Goal: Task Accomplishment & Management: Complete application form

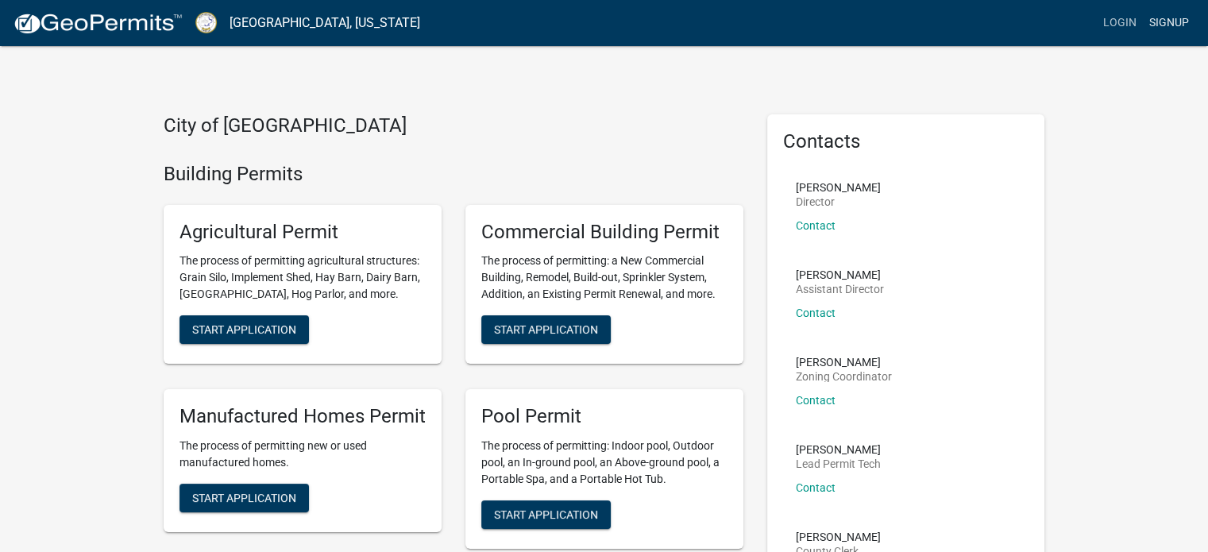
click at [1168, 23] on link "Signup" at bounding box center [1169, 23] width 52 height 30
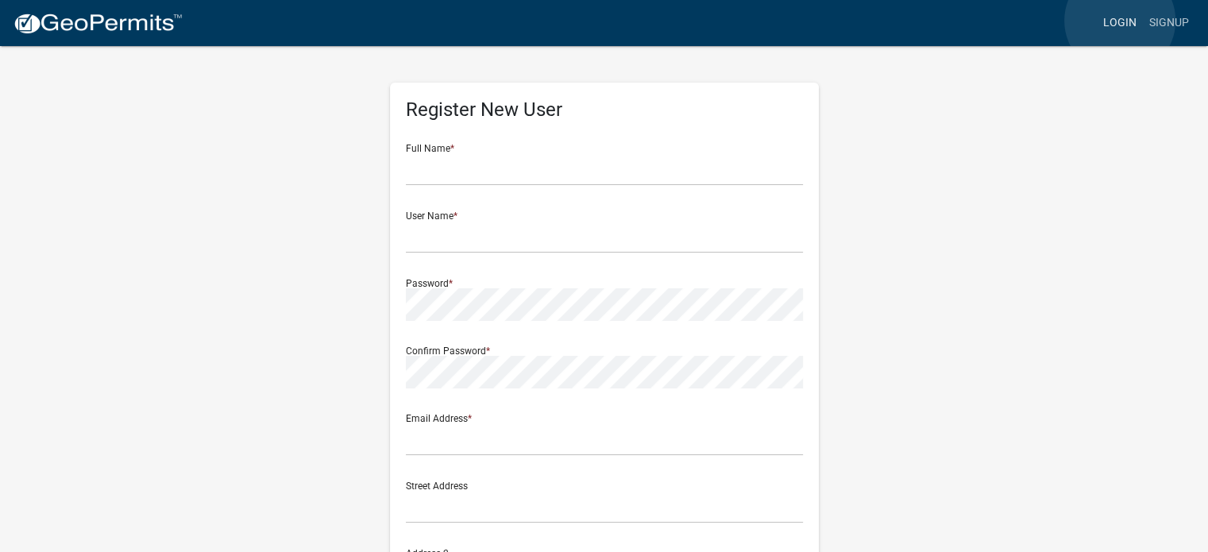
click at [1120, 21] on link "Login" at bounding box center [1120, 23] width 46 height 30
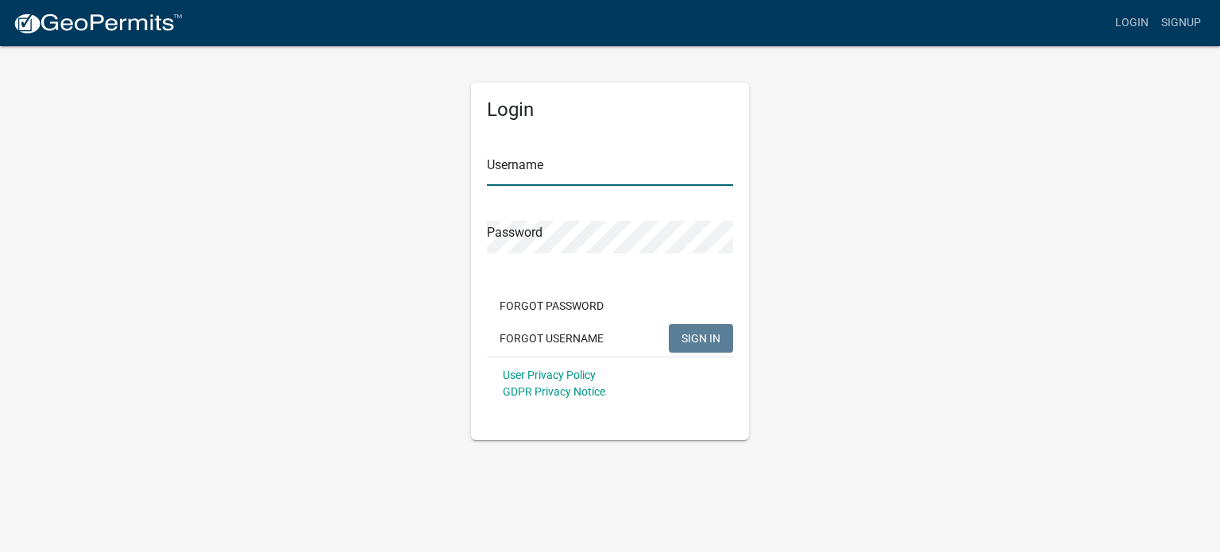
type input "jenks7"
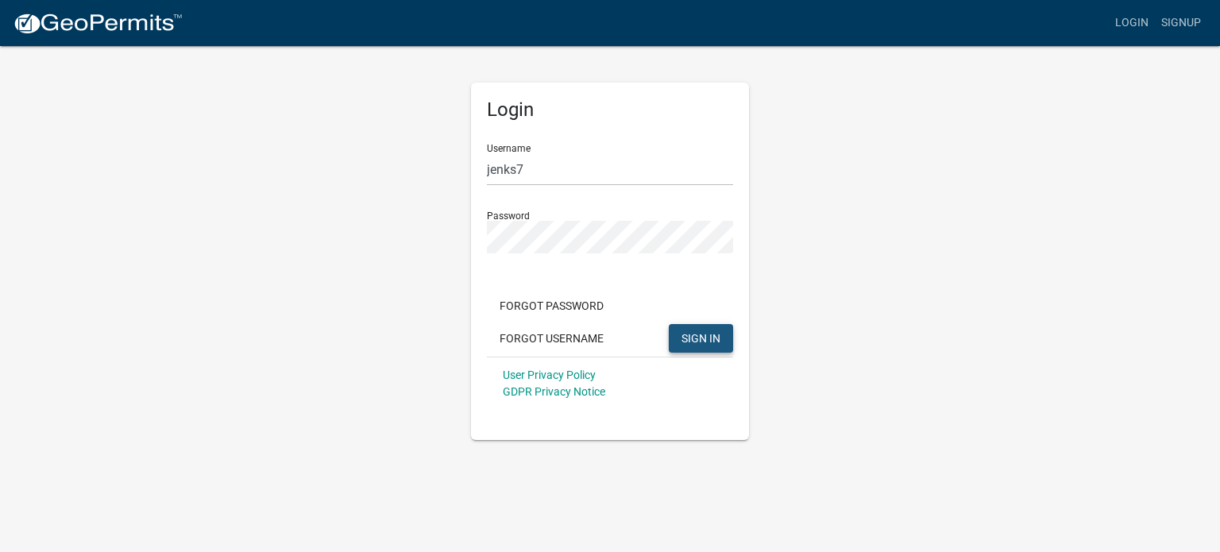
click at [704, 339] on span "SIGN IN" at bounding box center [700, 337] width 39 height 13
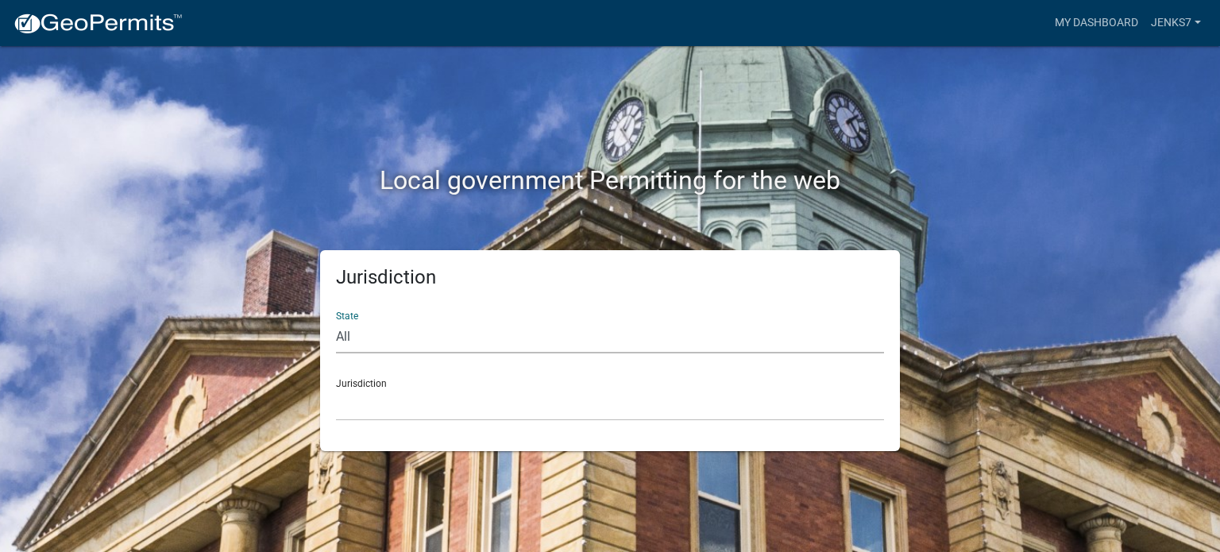
click at [508, 330] on select "All [US_STATE] [US_STATE] [US_STATE] [US_STATE] [US_STATE] [US_STATE] [US_STATE…" at bounding box center [610, 337] width 548 height 33
select select "[US_STATE]"
click at [336, 321] on select "All [US_STATE] [US_STATE] [US_STATE] [US_STATE] [US_STATE] [US_STATE] [US_STATE…" at bounding box center [610, 337] width 548 height 33
click at [400, 407] on select "[GEOGRAPHIC_DATA], [US_STATE][PERSON_NAME][GEOGRAPHIC_DATA], [US_STATE][PERSON_…" at bounding box center [610, 404] width 548 height 33
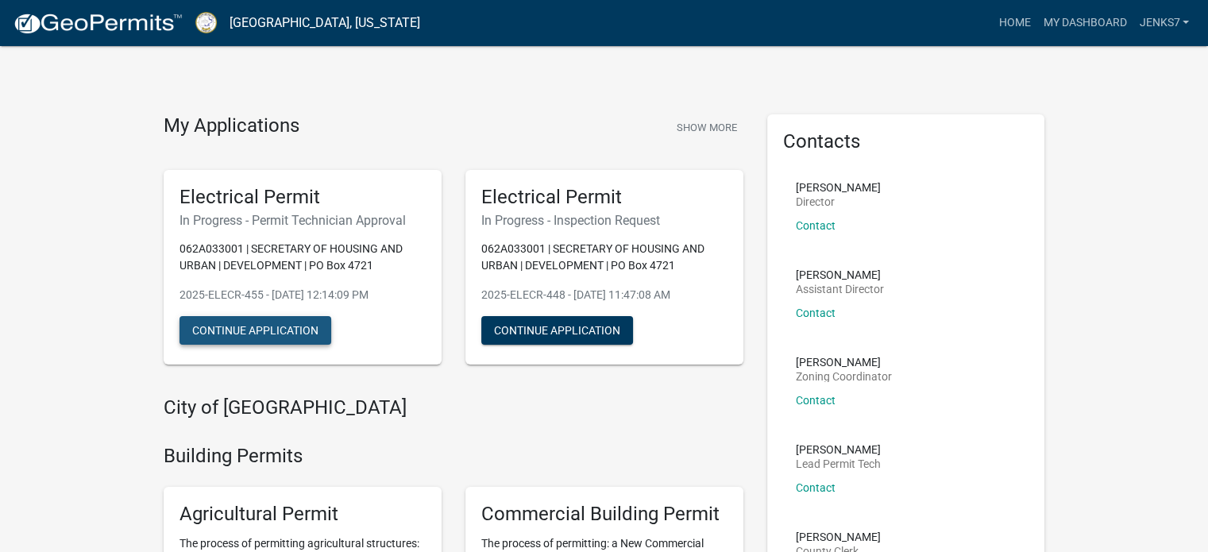
click at [246, 324] on button "Continue Application" at bounding box center [256, 330] width 152 height 29
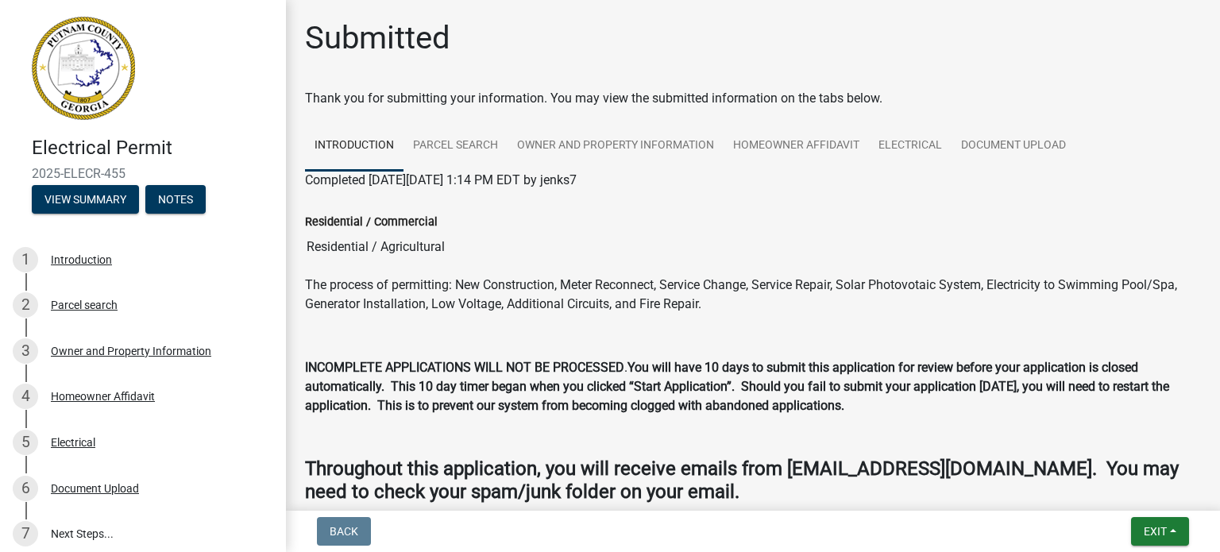
click at [1198, 31] on div "Submitted Thank you for submitting your information. You may view the submitted…" at bounding box center [753, 284] width 920 height 530
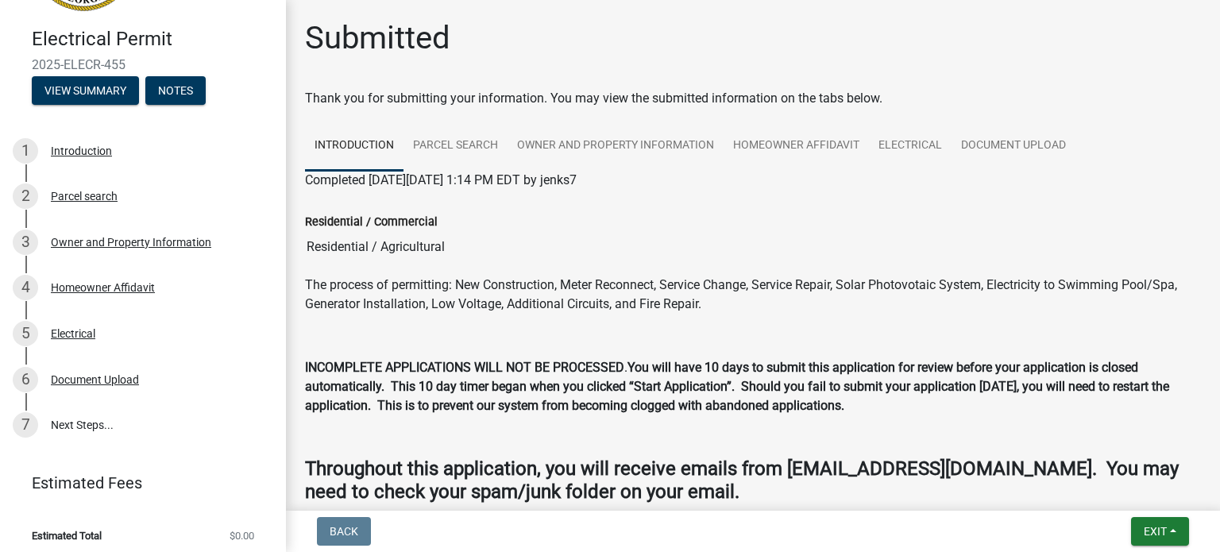
scroll to position [117, 0]
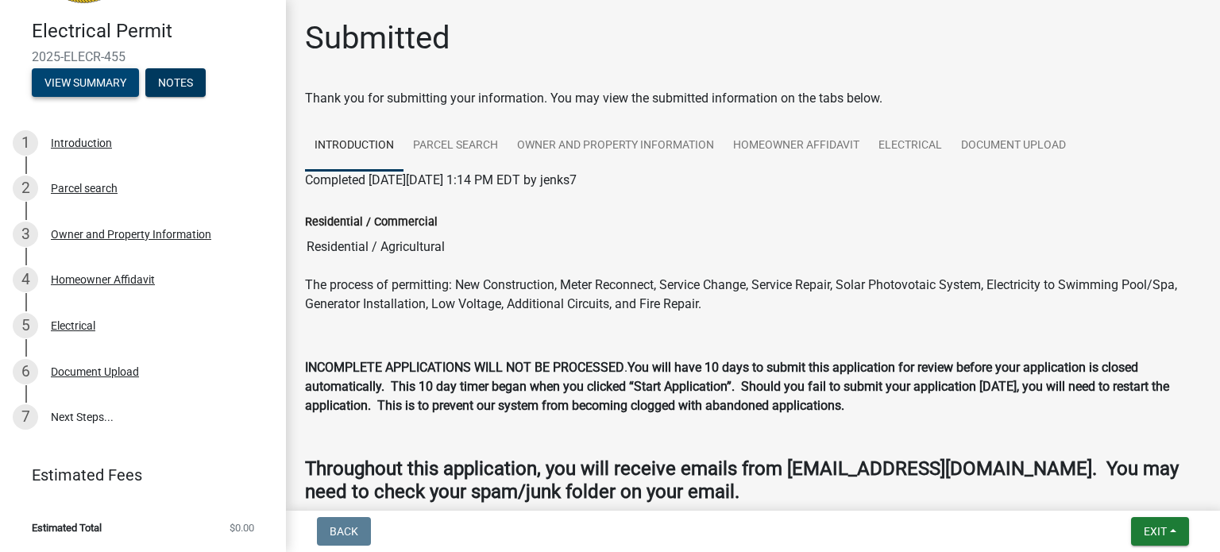
click at [83, 81] on button "View Summary" at bounding box center [85, 82] width 107 height 29
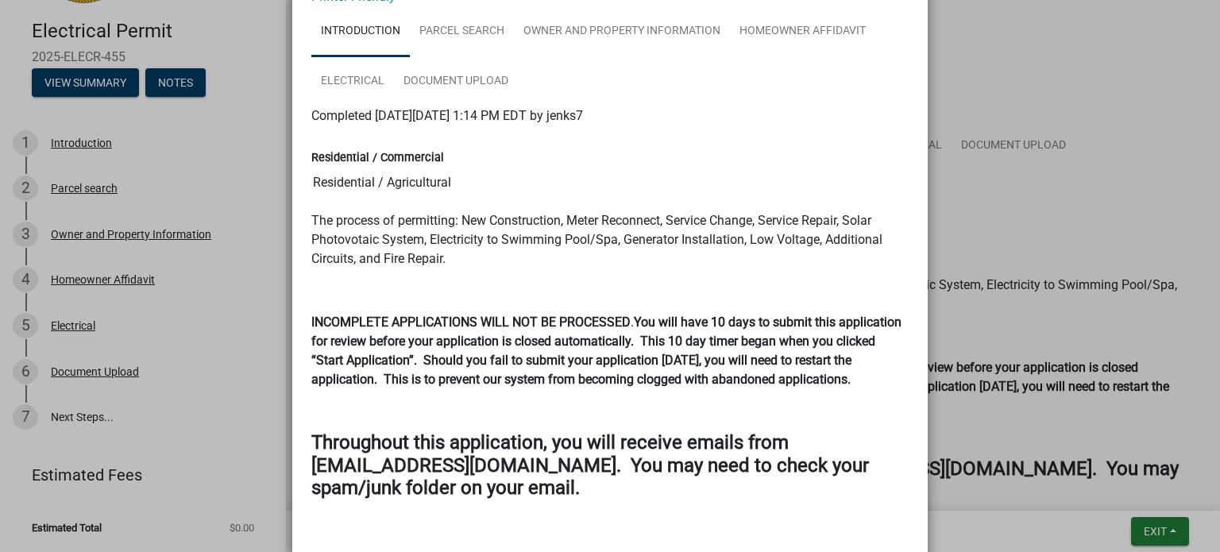
scroll to position [178, 0]
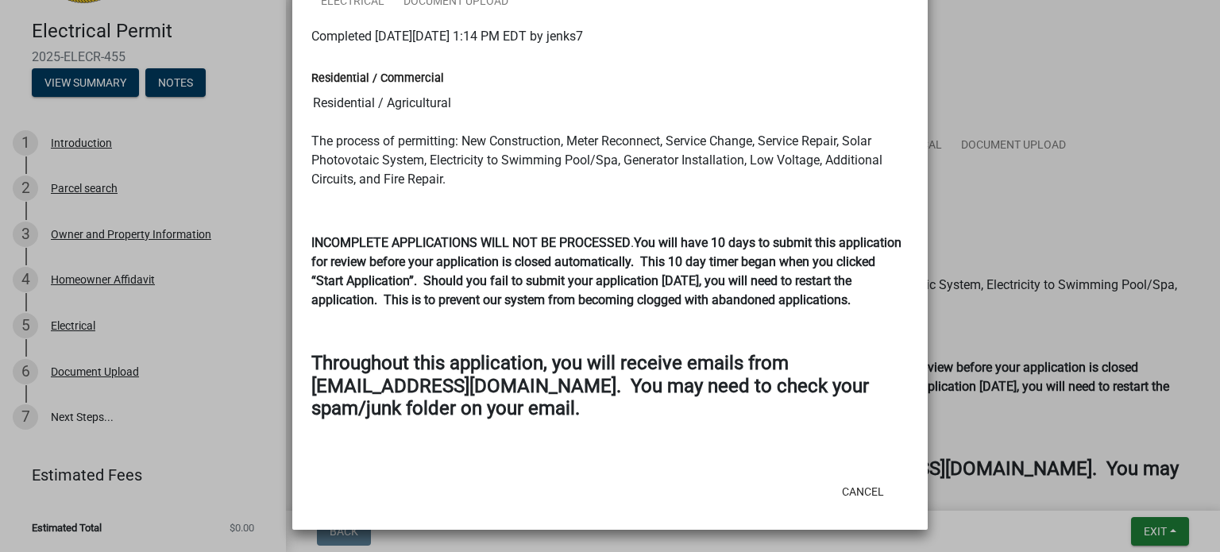
click at [167, 79] on ngb-modal-window "Summary × Printer Friendly Introduction Parcel search Owner and Property Inform…" at bounding box center [610, 276] width 1220 height 552
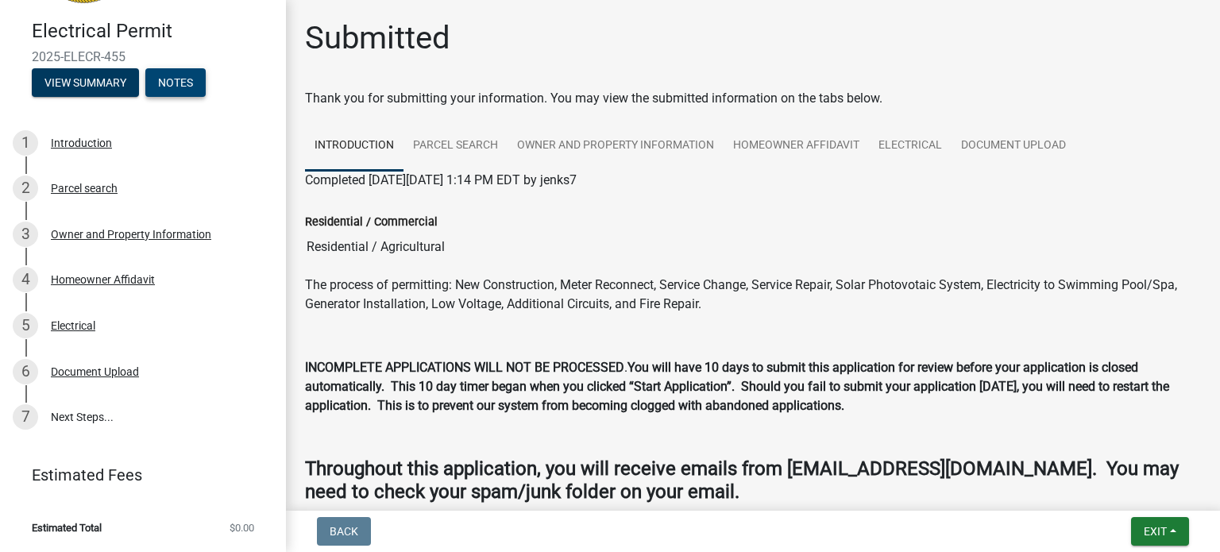
click at [169, 79] on button "Notes" at bounding box center [175, 82] width 60 height 29
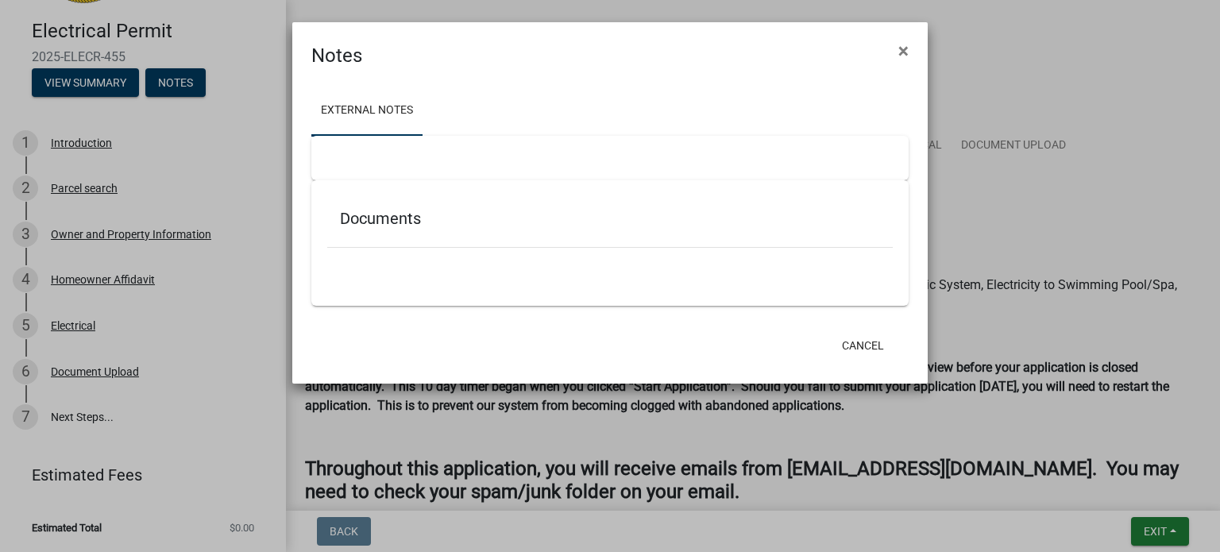
scroll to position [38, 0]
click at [360, 214] on h5 "Documents" at bounding box center [610, 218] width 540 height 19
click at [898, 44] on span "×" at bounding box center [903, 51] width 10 height 22
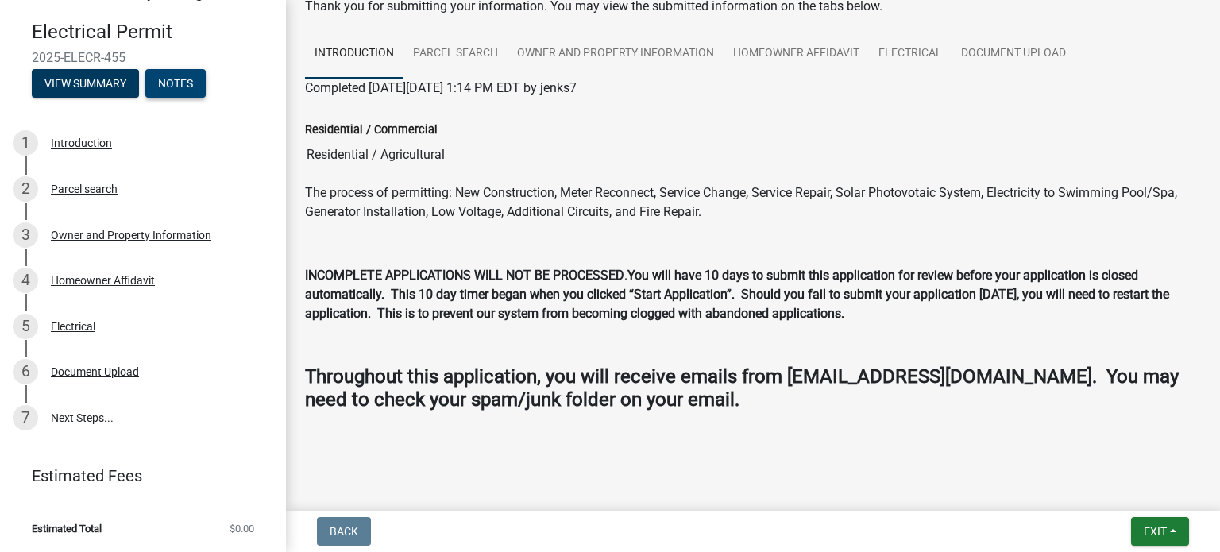
scroll to position [63, 0]
